Goal: Find specific page/section: Find specific page/section

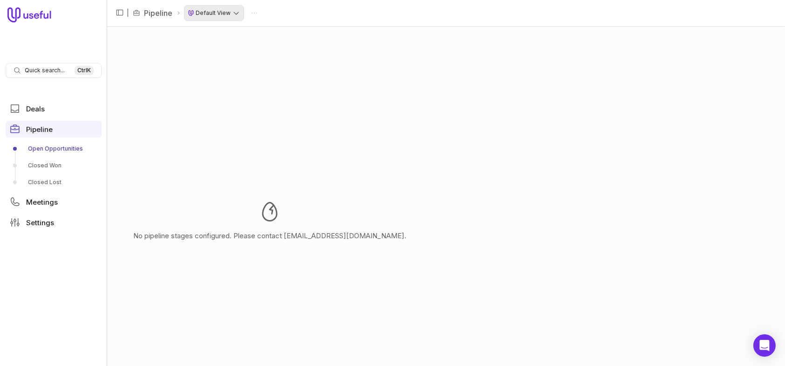
click at [228, 11] on html "Quick search... Ctrl K Deals Pipeline Open Opportunities Closed Won Closed Lost…" at bounding box center [392, 183] width 785 height 366
